Goal: Find specific page/section: Find specific page/section

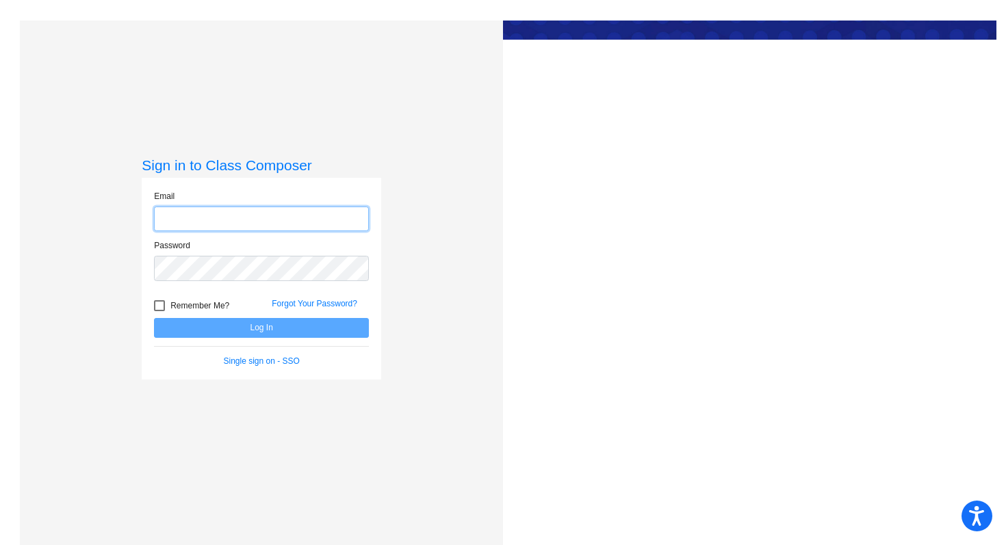
type input "[PERSON_NAME][EMAIL_ADDRESS][PERSON_NAME][DOMAIN_NAME]"
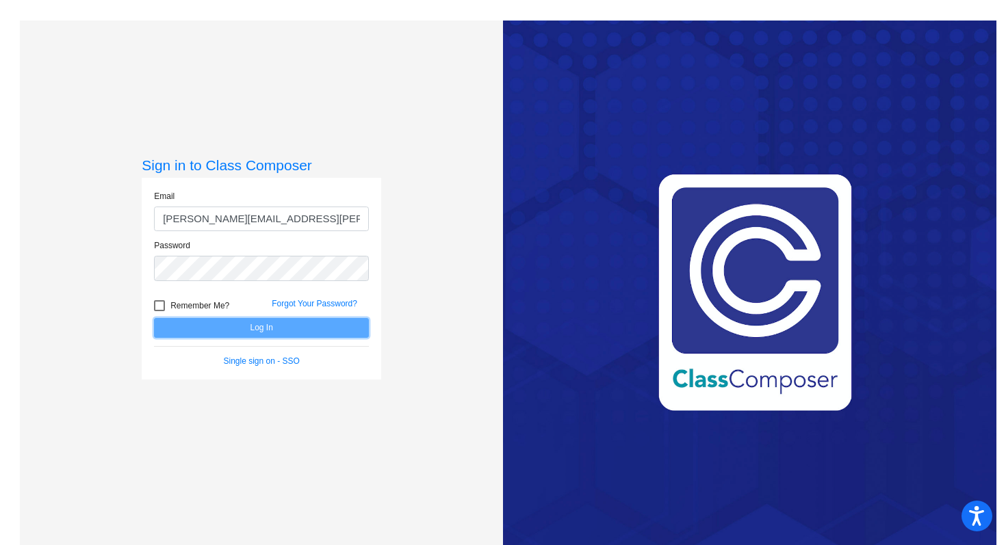
click at [337, 329] on button "Log In" at bounding box center [261, 328] width 215 height 20
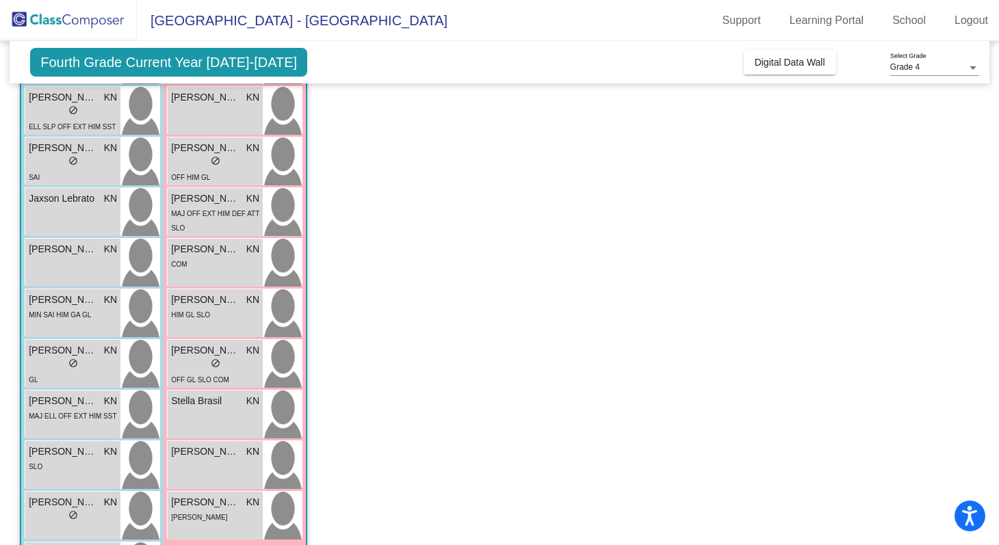
scroll to position [387, 0]
click at [219, 372] on div "OFF GL SLO COM" at bounding box center [200, 378] width 58 height 14
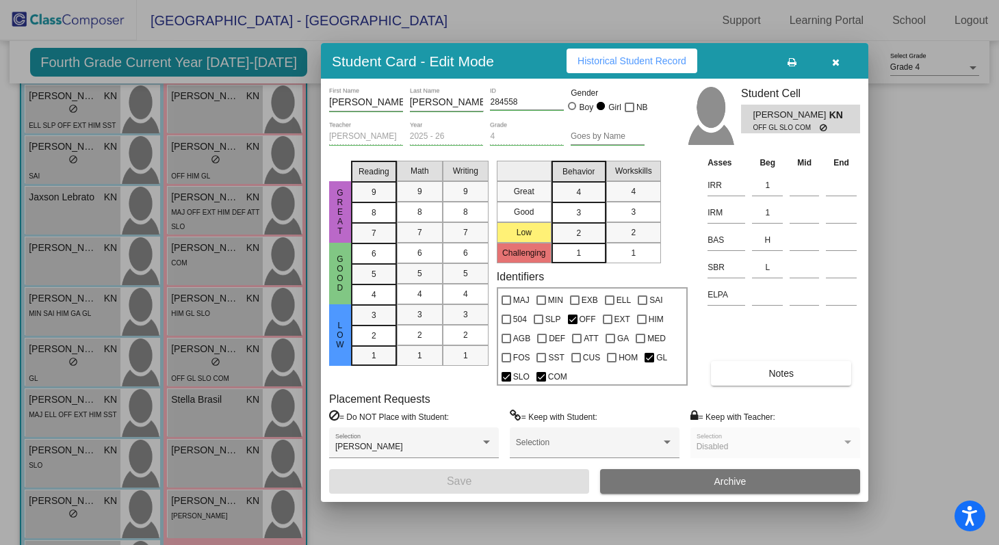
click at [838, 62] on icon "button" at bounding box center [836, 62] width 8 height 10
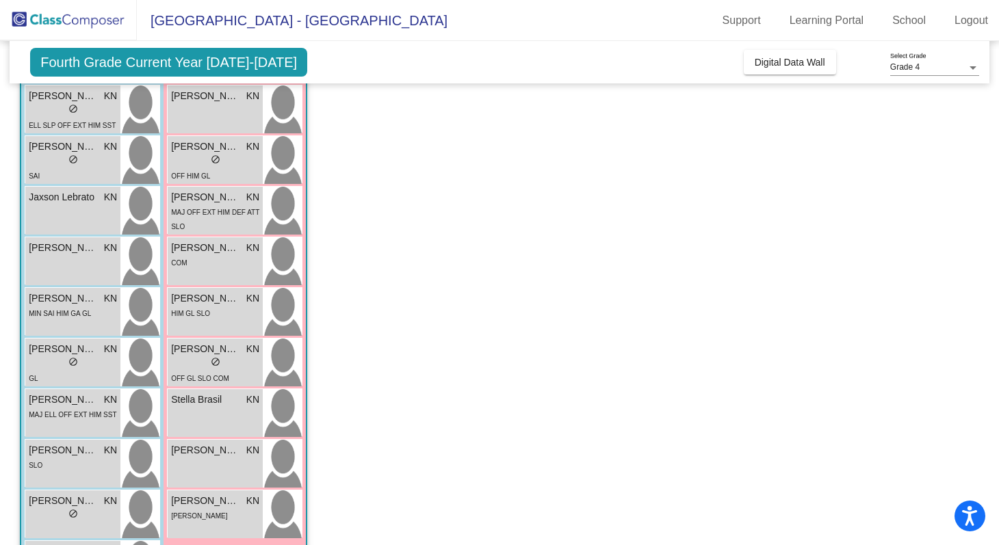
click at [253, 52] on span "Fourth Grade Current Year [DATE]-[DATE]" at bounding box center [168, 62] width 277 height 29
click at [230, 66] on span "Fourth Grade Current Year [DATE]-[DATE]" at bounding box center [168, 62] width 277 height 29
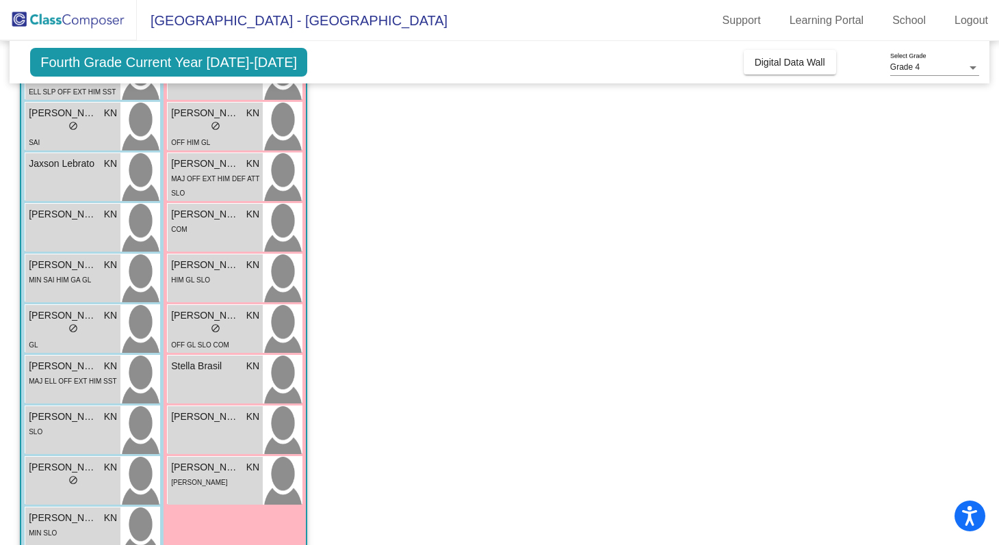
scroll to position [424, 0]
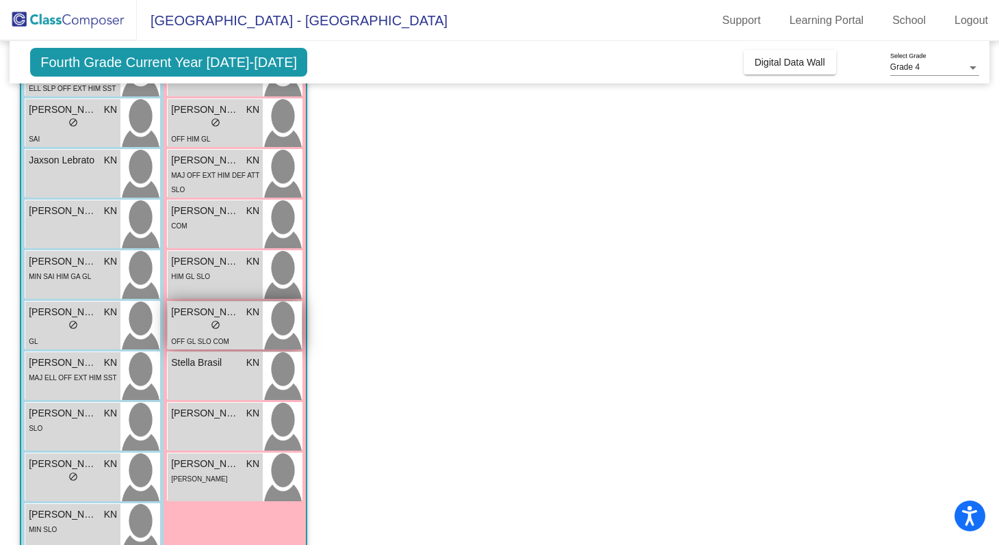
click at [213, 328] on span "do_not_disturb_alt" at bounding box center [216, 325] width 10 height 10
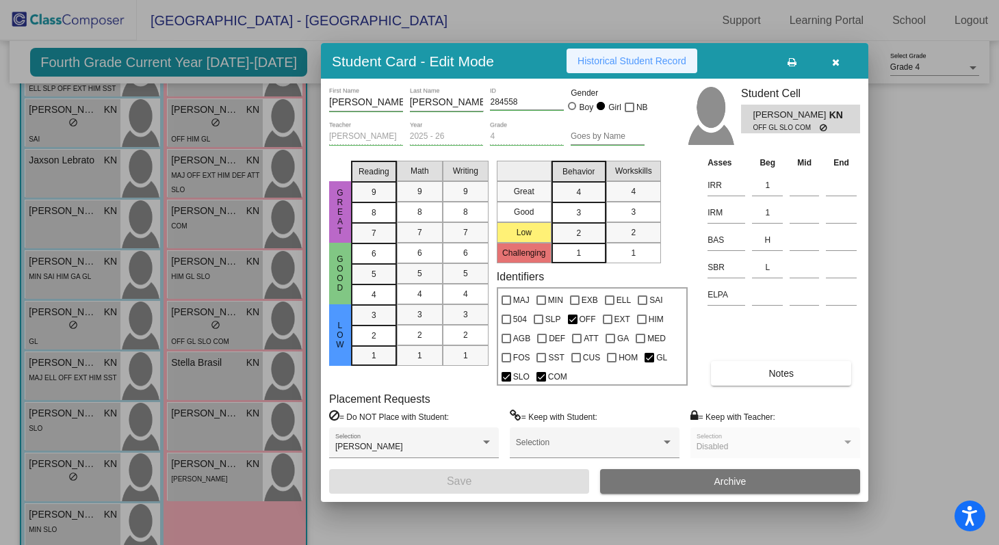
click at [662, 63] on span "Historical Student Record" at bounding box center [632, 60] width 109 height 11
